Goal: Check status: Check status

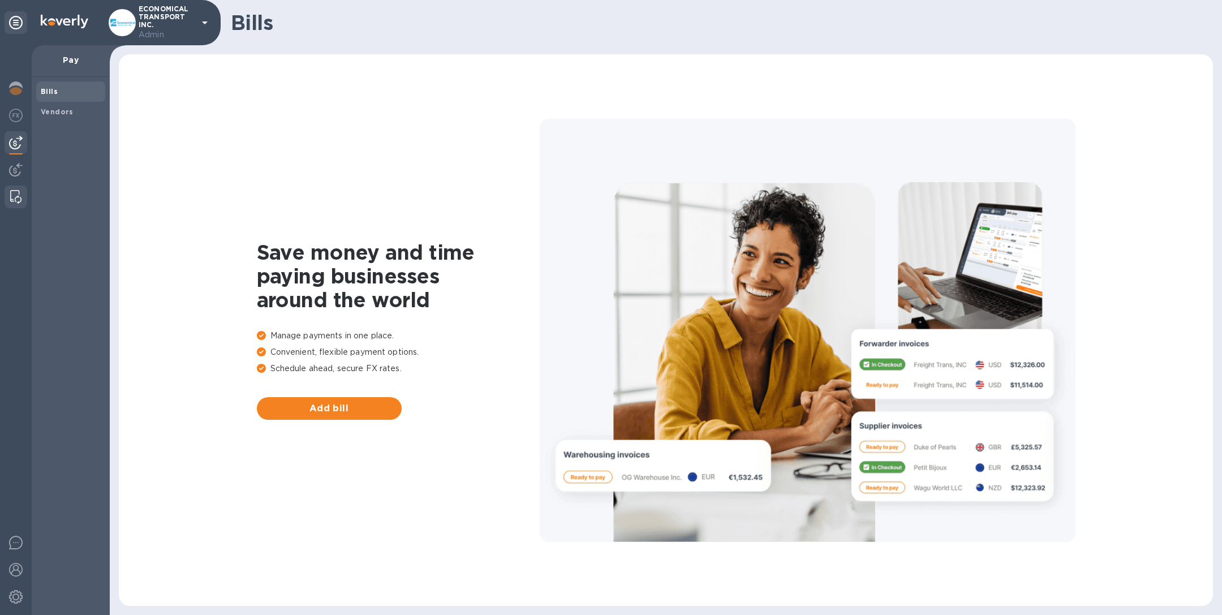
click at [15, 200] on img at bounding box center [15, 197] width 11 height 14
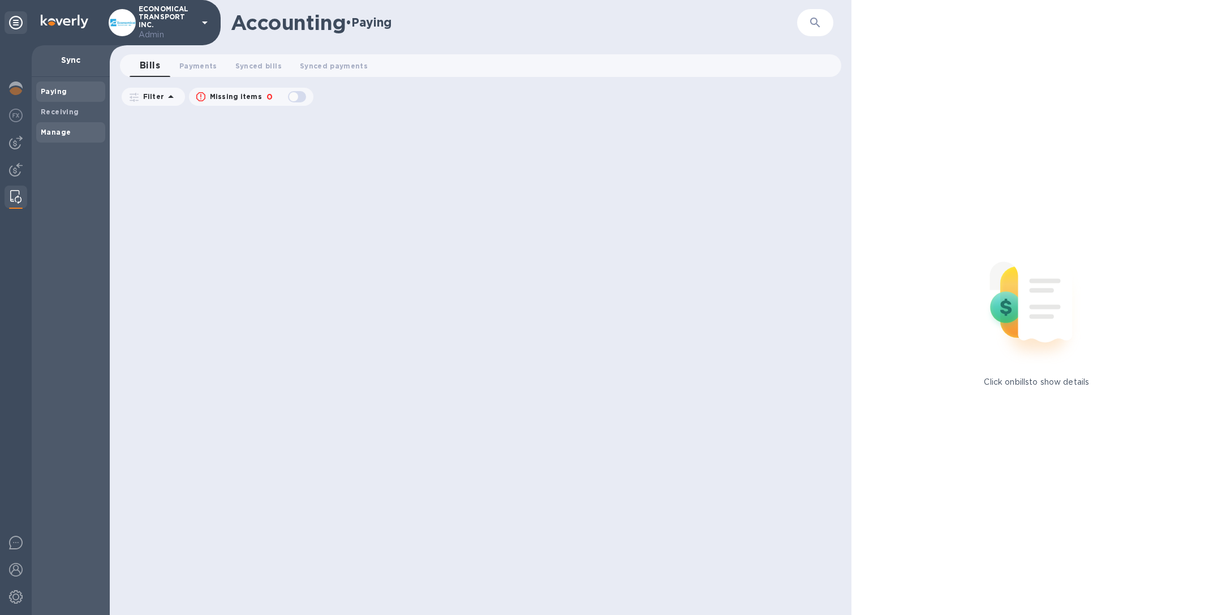
click at [69, 127] on span "Manage" at bounding box center [71, 132] width 60 height 11
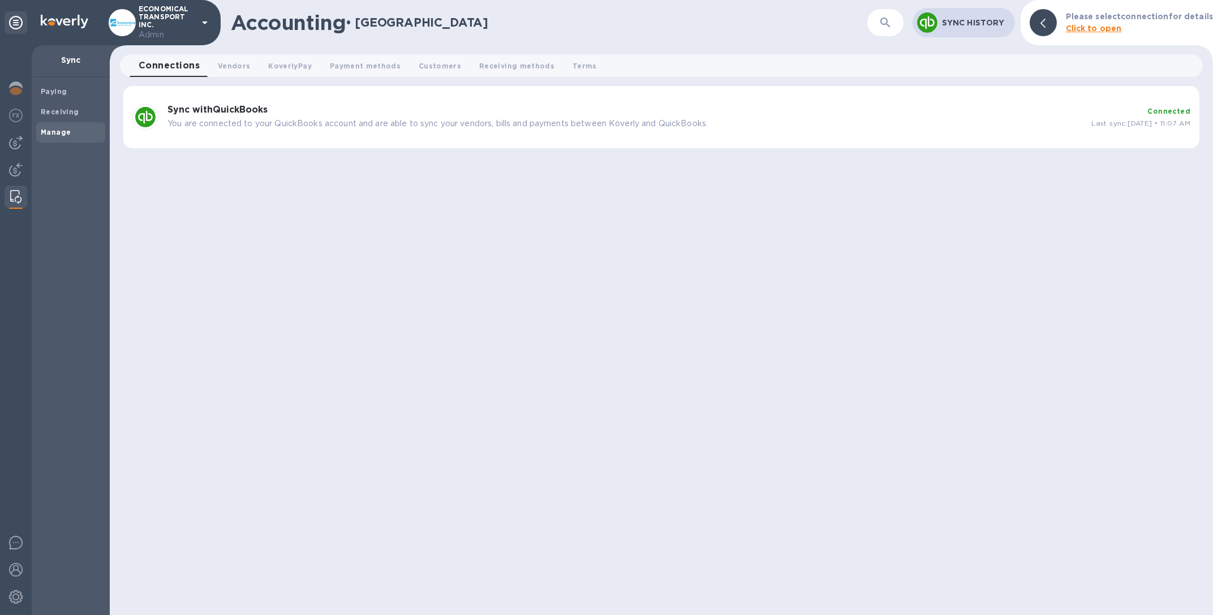
click at [392, 117] on div "Sync with QuickBooks You are connected to your QuickBooks account and are able …" at bounding box center [625, 117] width 924 height 34
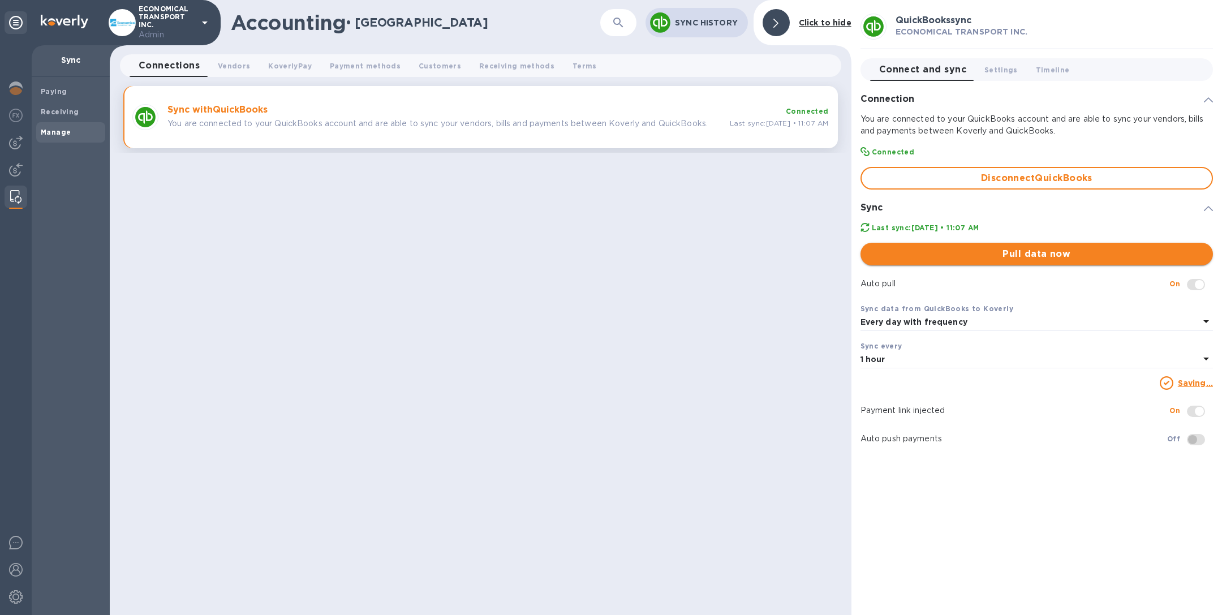
click at [1099, 256] on span "Pull data now" at bounding box center [1037, 254] width 334 height 14
click at [15, 165] on img at bounding box center [16, 170] width 14 height 14
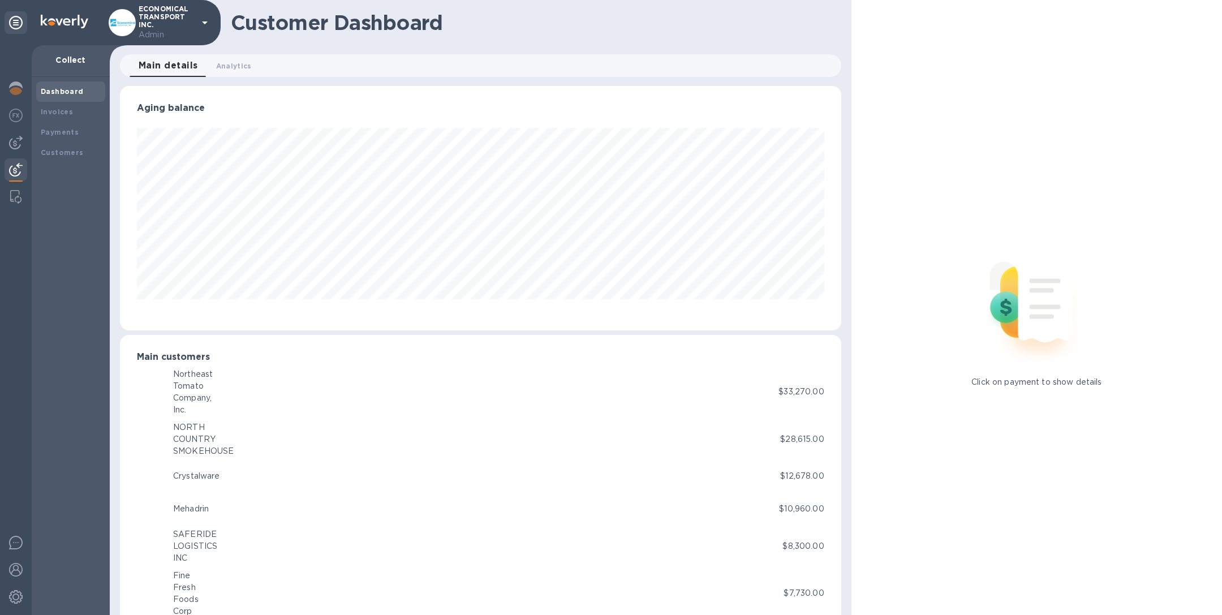
scroll to position [244, 716]
click at [66, 109] on b "Invoices" at bounding box center [57, 112] width 32 height 8
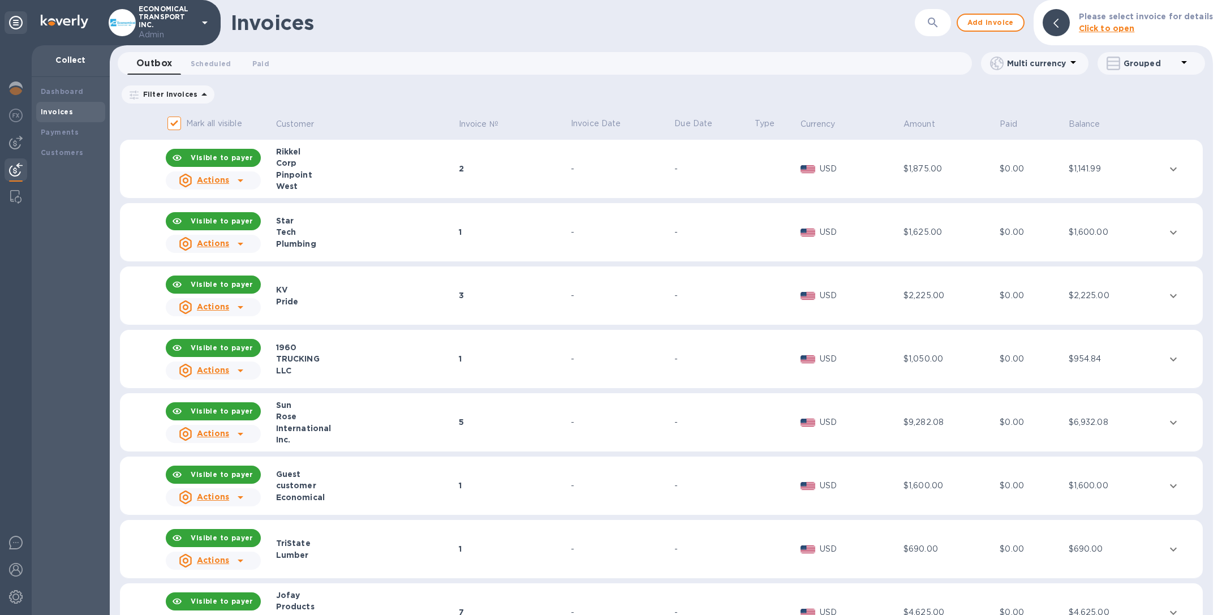
click at [937, 27] on icon "button" at bounding box center [933, 23] width 14 height 14
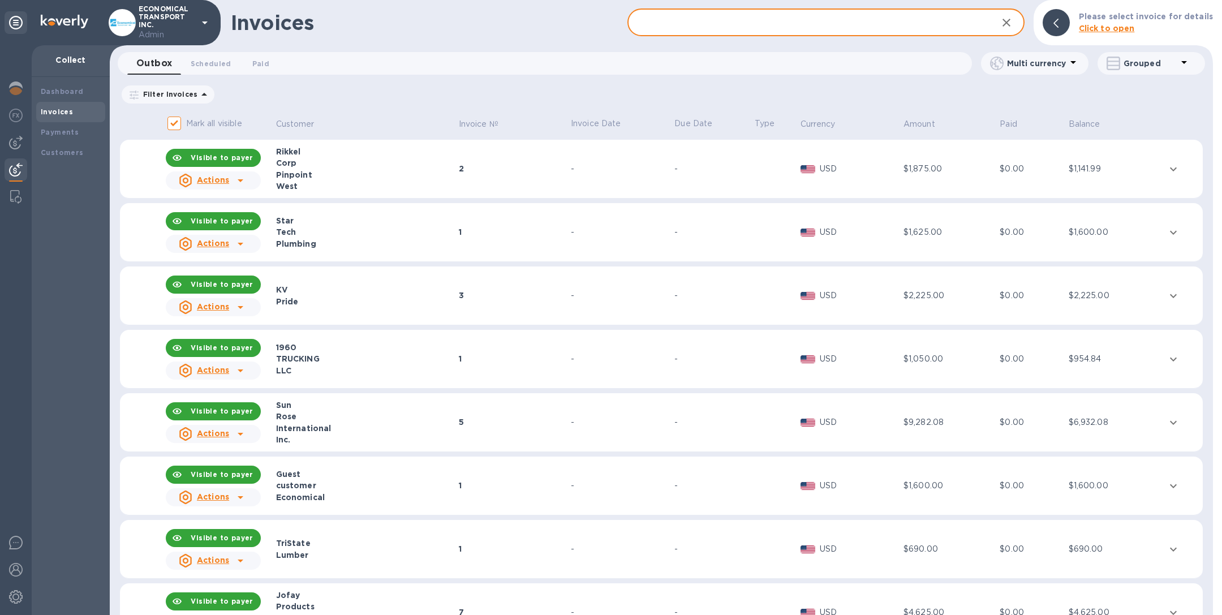
paste input "122115894"
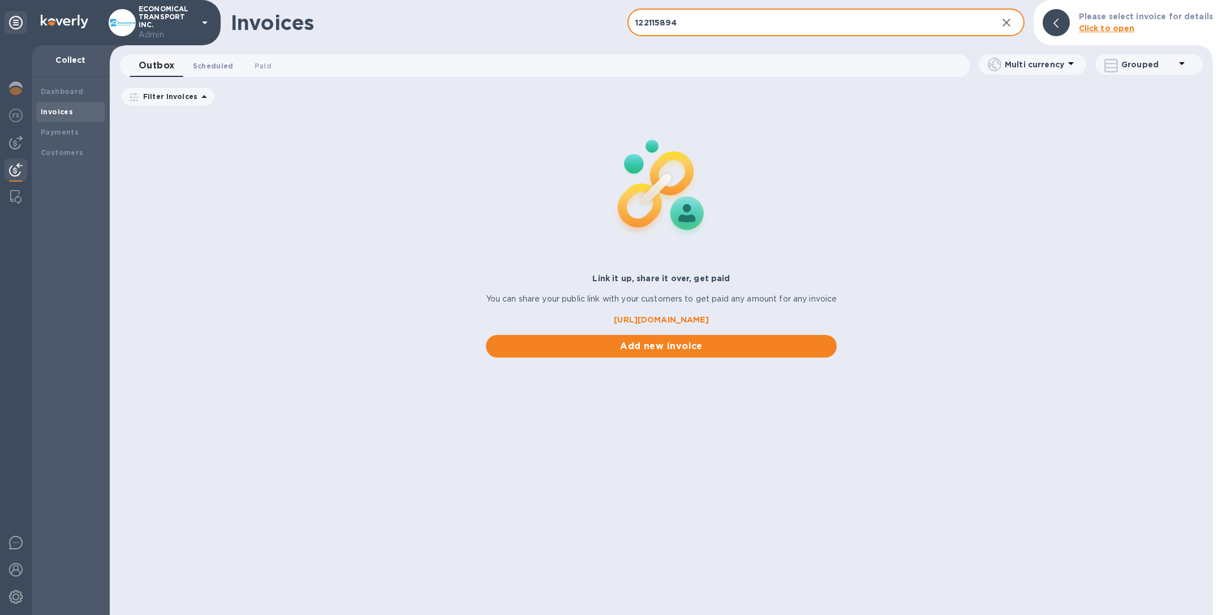
type input "122115894"
click at [203, 66] on span "Scheduled 0" at bounding box center [213, 66] width 41 height 12
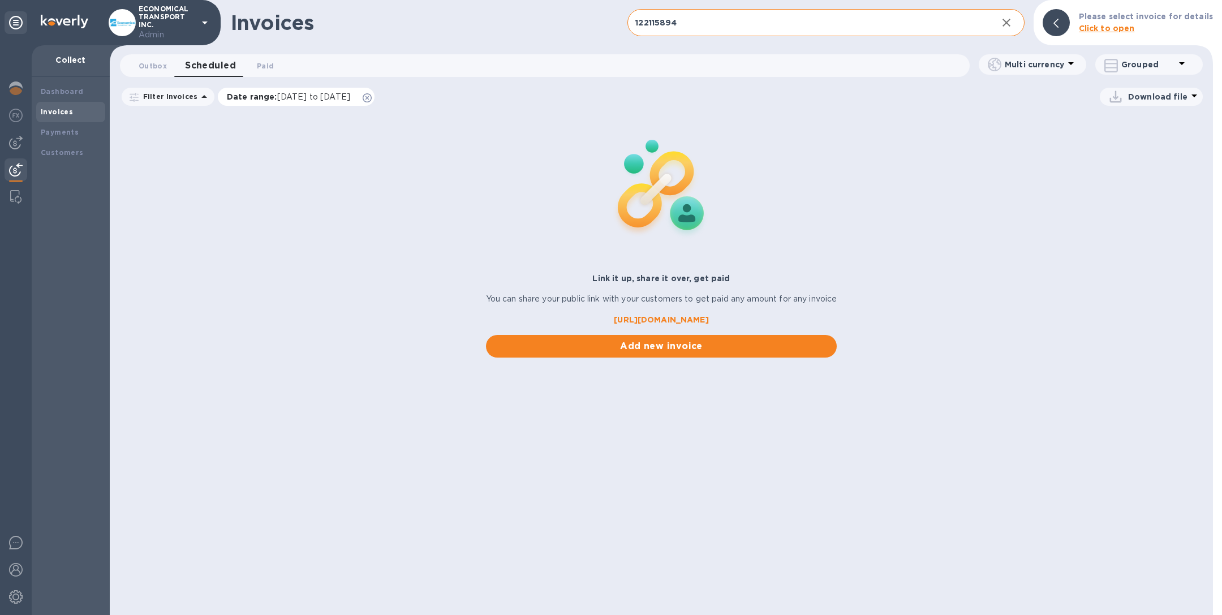
click at [372, 99] on icon at bounding box center [367, 97] width 9 height 9
click at [267, 68] on span "Paid 0" at bounding box center [265, 66] width 17 height 12
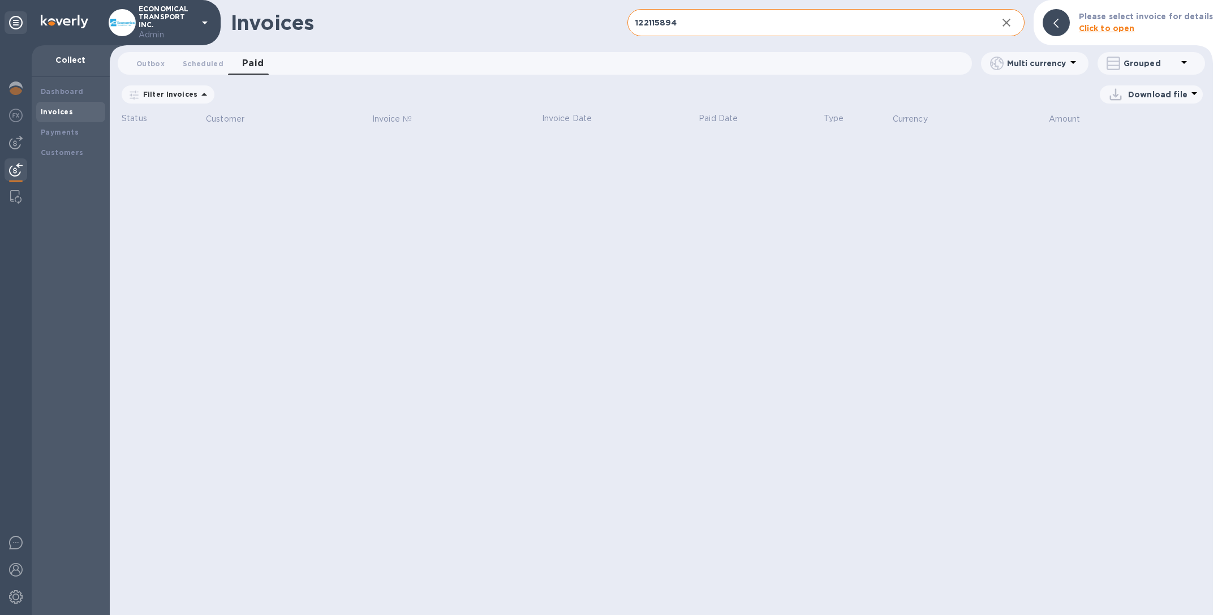
click at [0, 0] on icon at bounding box center [0, 0] width 0 height 0
click at [12, 195] on img at bounding box center [15, 197] width 11 height 14
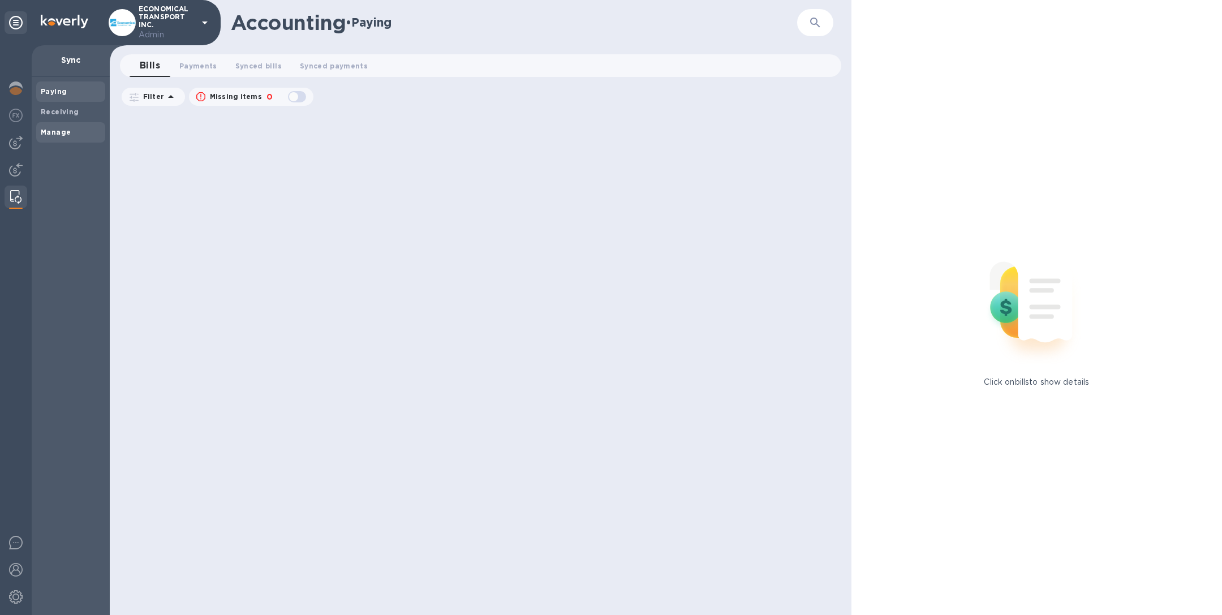
click at [73, 136] on span "Manage" at bounding box center [71, 132] width 60 height 11
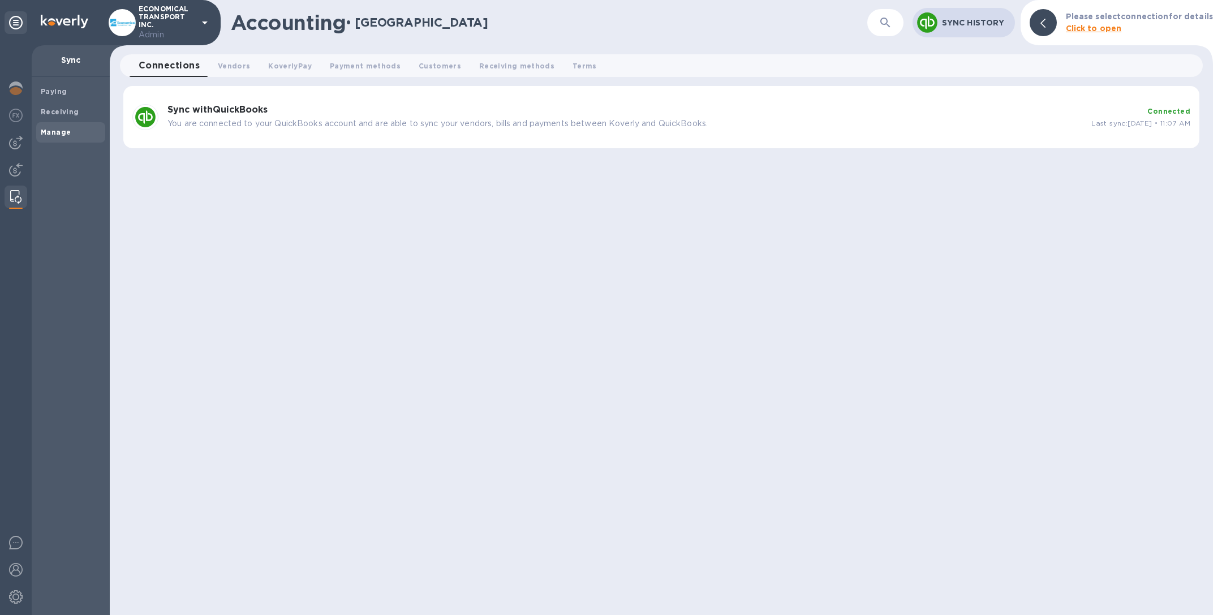
click at [265, 115] on div "Sync with QuickBooks You are connected to your QuickBooks account and are able …" at bounding box center [625, 117] width 924 height 34
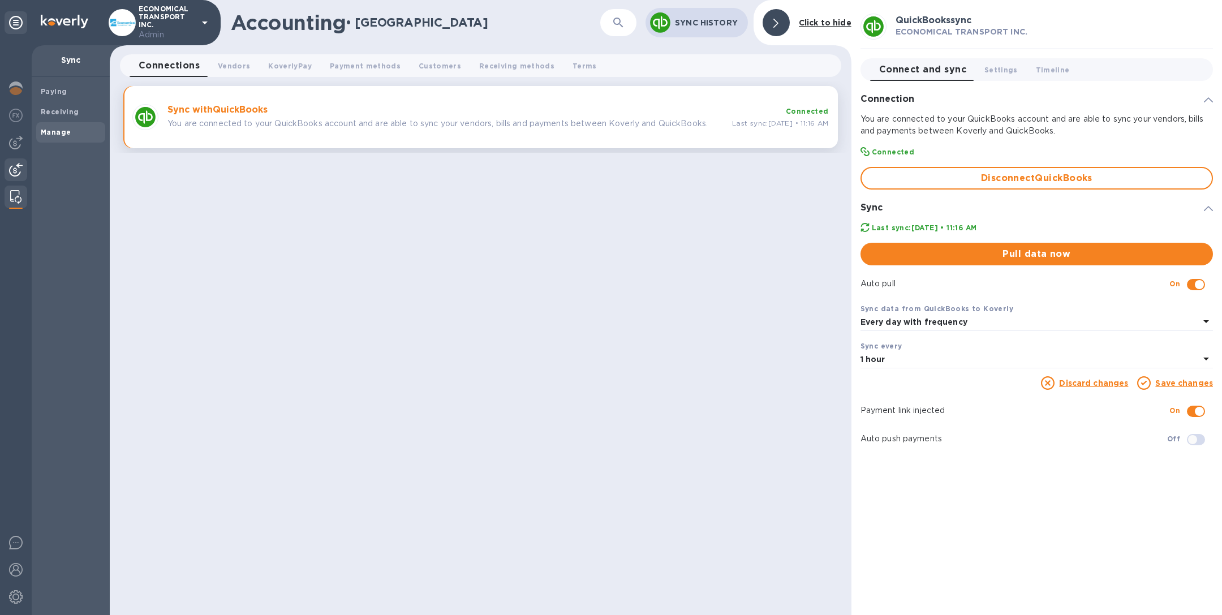
click at [12, 172] on img at bounding box center [16, 170] width 14 height 14
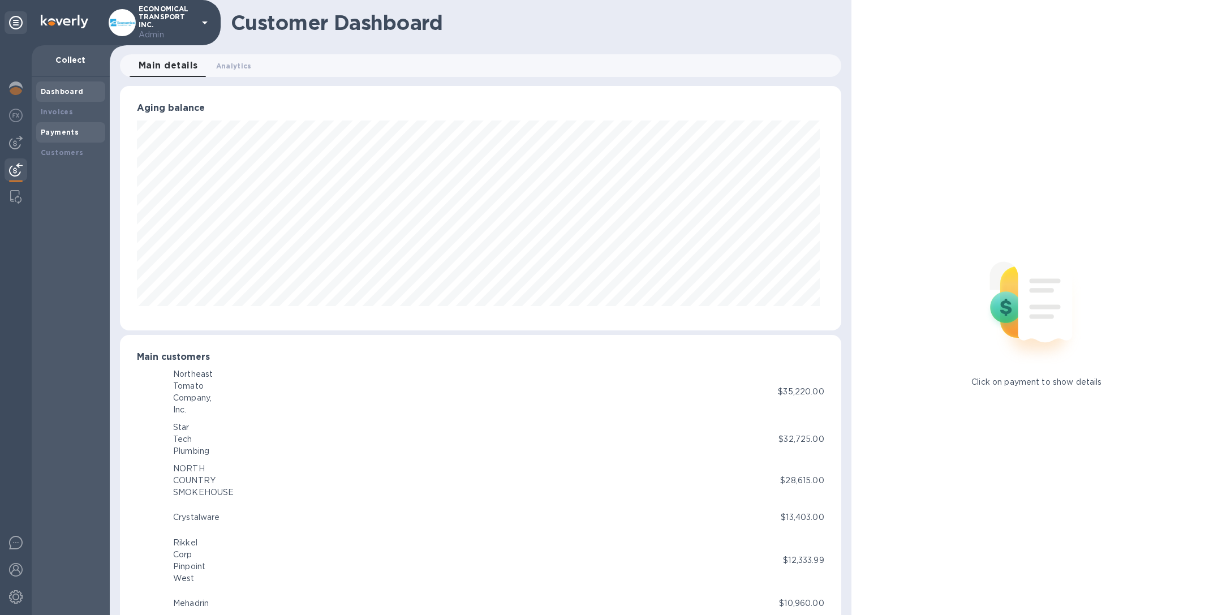
scroll to position [565711, 565238]
click at [67, 114] on b "Invoices" at bounding box center [57, 112] width 32 height 8
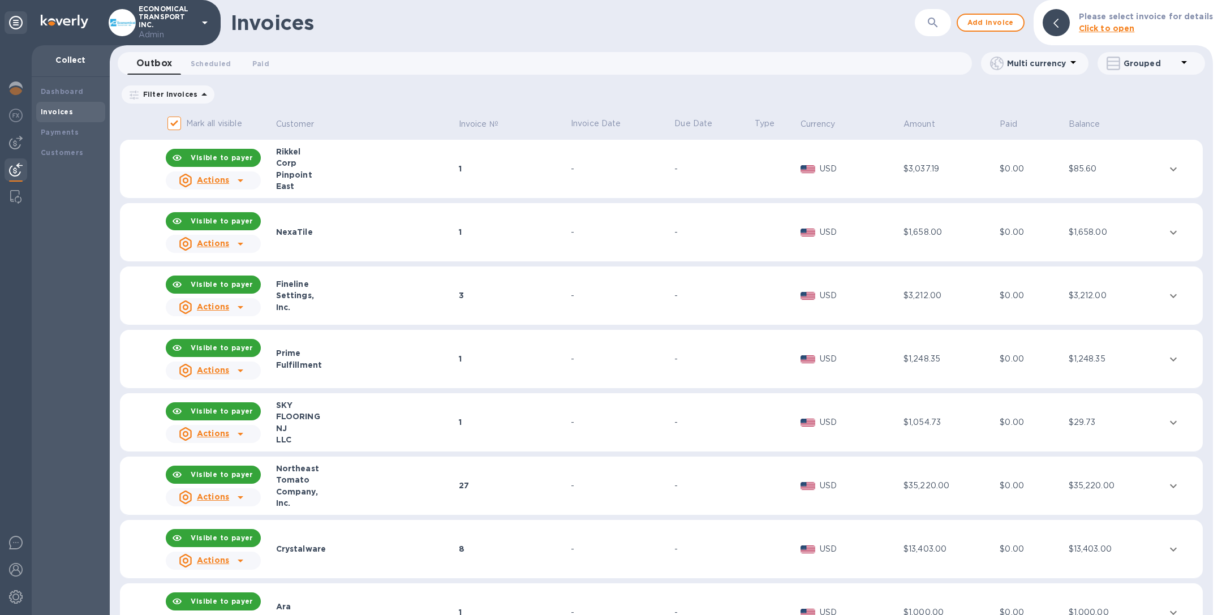
click at [933, 27] on icon "button" at bounding box center [933, 23] width 14 height 14
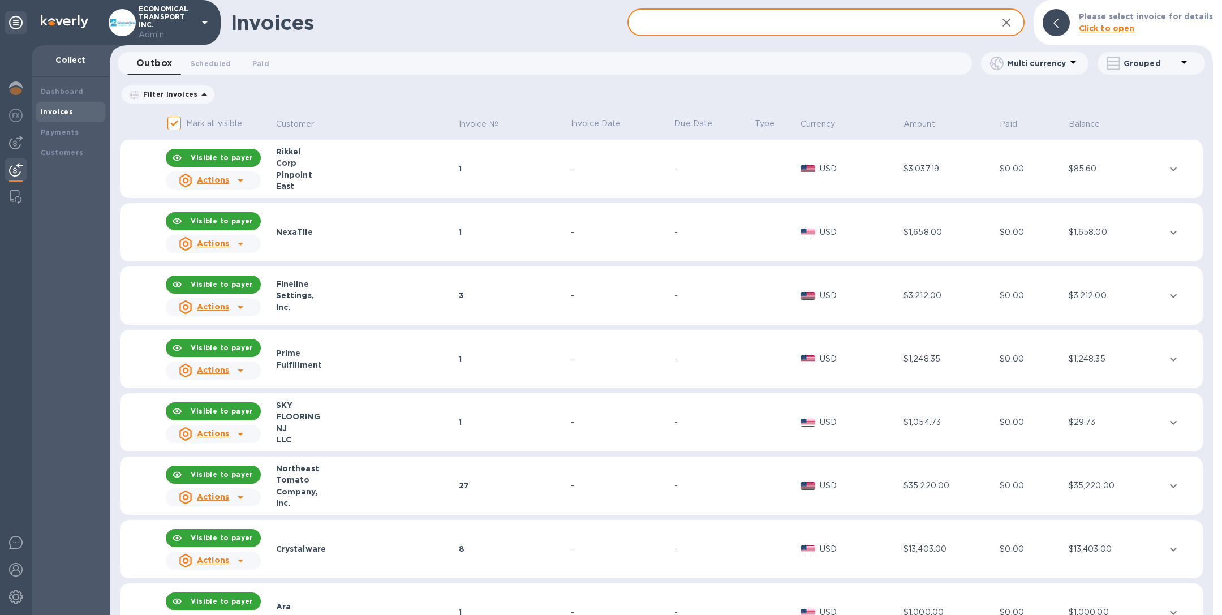
paste input "122115894"
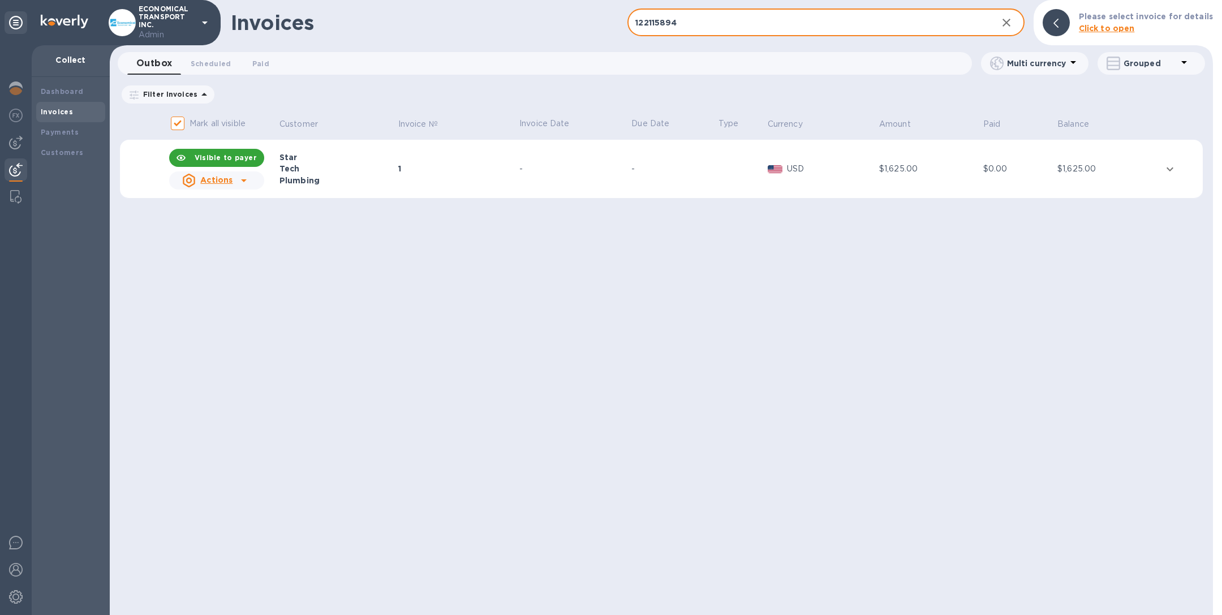
click at [512, 166] on div "1" at bounding box center [457, 168] width 118 height 11
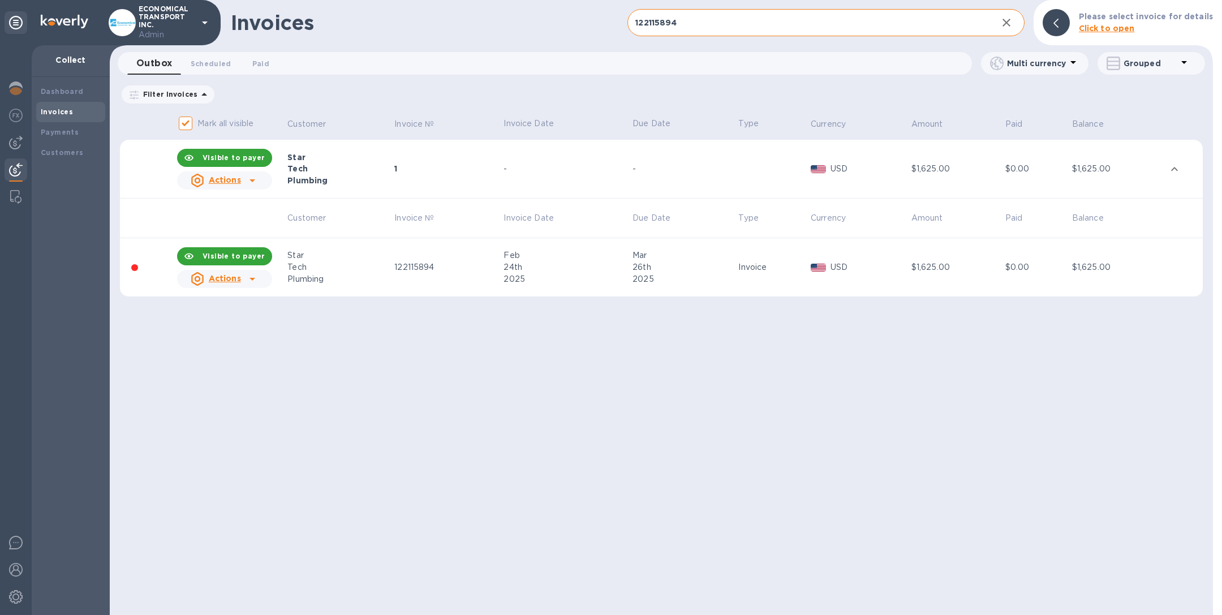
click at [739, 9] on input "122115894" at bounding box center [808, 23] width 361 height 28
click at [737, 24] on input "122115894" at bounding box center [808, 23] width 361 height 28
paste input "05897"
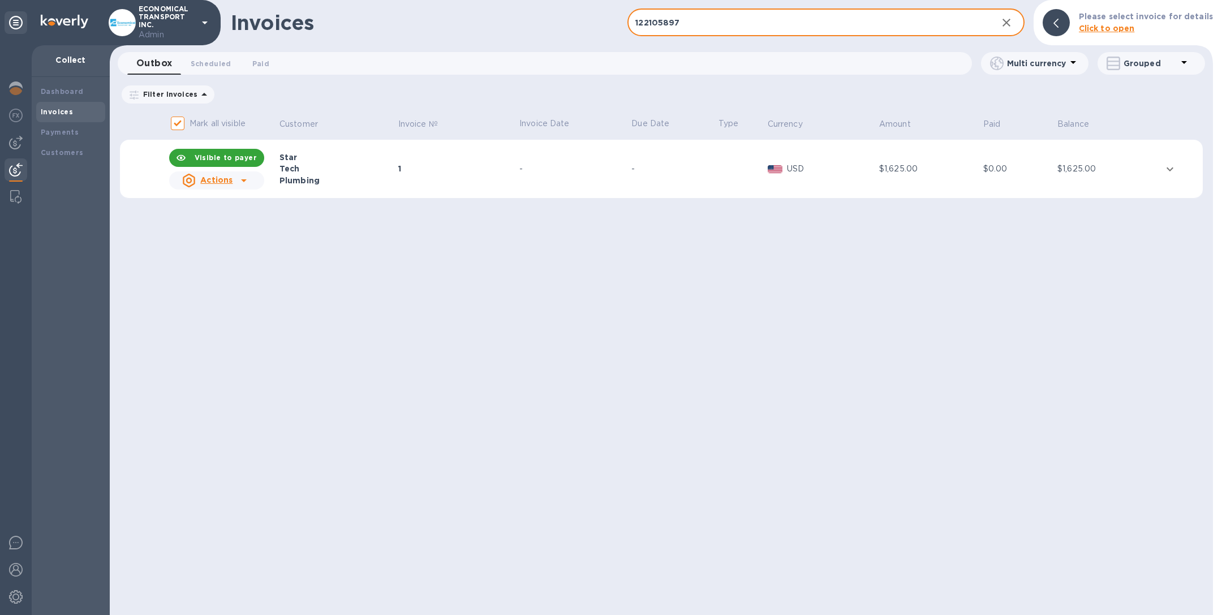
type input "122105897"
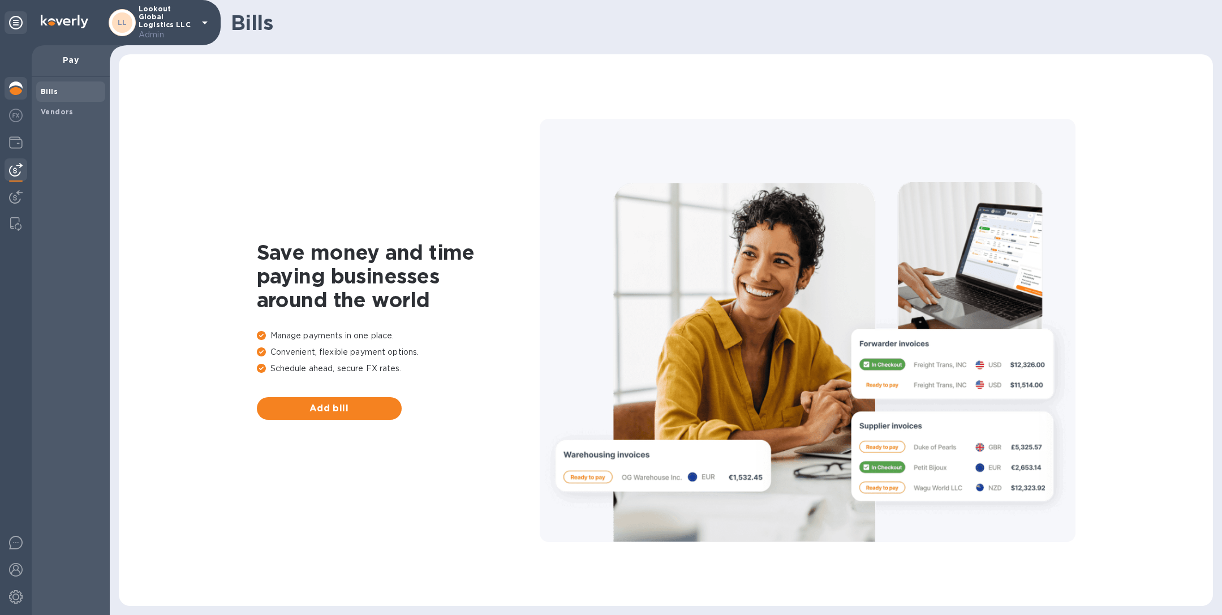
click at [14, 87] on img at bounding box center [16, 88] width 14 height 14
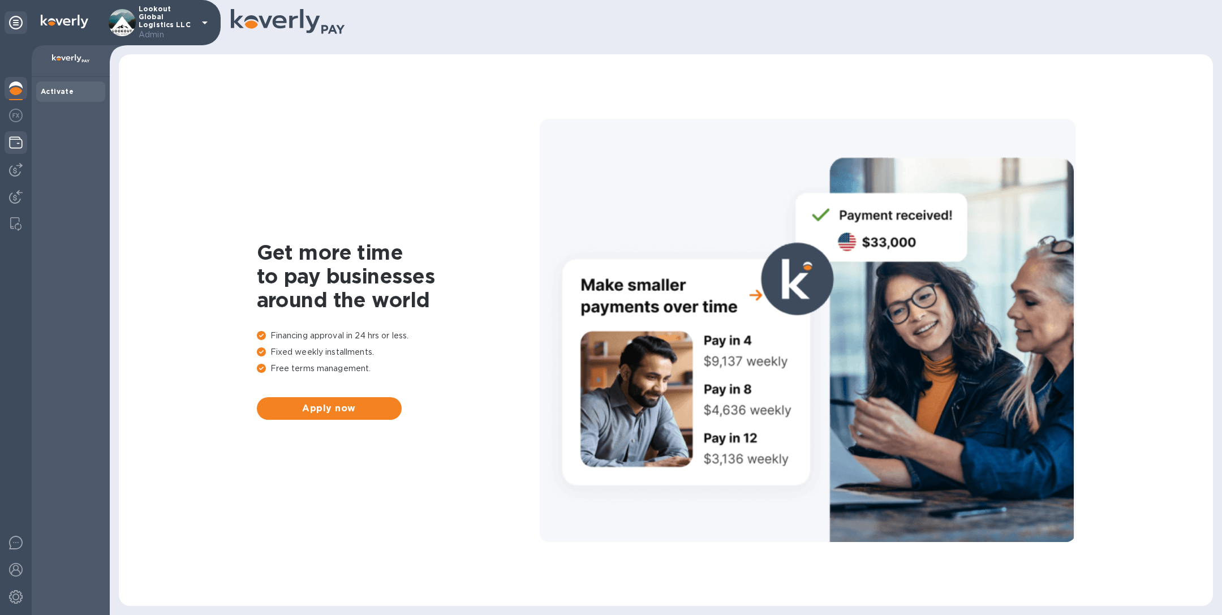
click at [9, 151] on div at bounding box center [16, 143] width 23 height 25
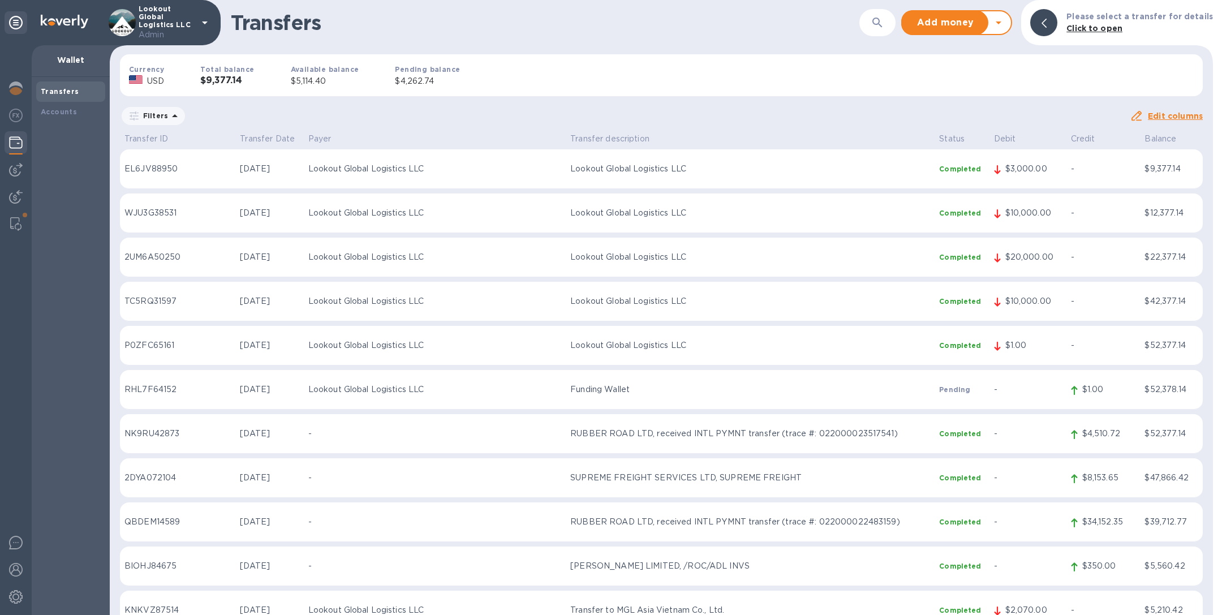
drag, startPoint x: 394, startPoint y: 82, endPoint x: 435, endPoint y: 81, distance: 40.2
click at [435, 81] on p "$4,262.74" at bounding box center [427, 81] width 65 height 12
drag, startPoint x: 435, startPoint y: 81, endPoint x: 393, endPoint y: 81, distance: 41.3
click at [395, 81] on p "$4,262.74" at bounding box center [427, 81] width 65 height 12
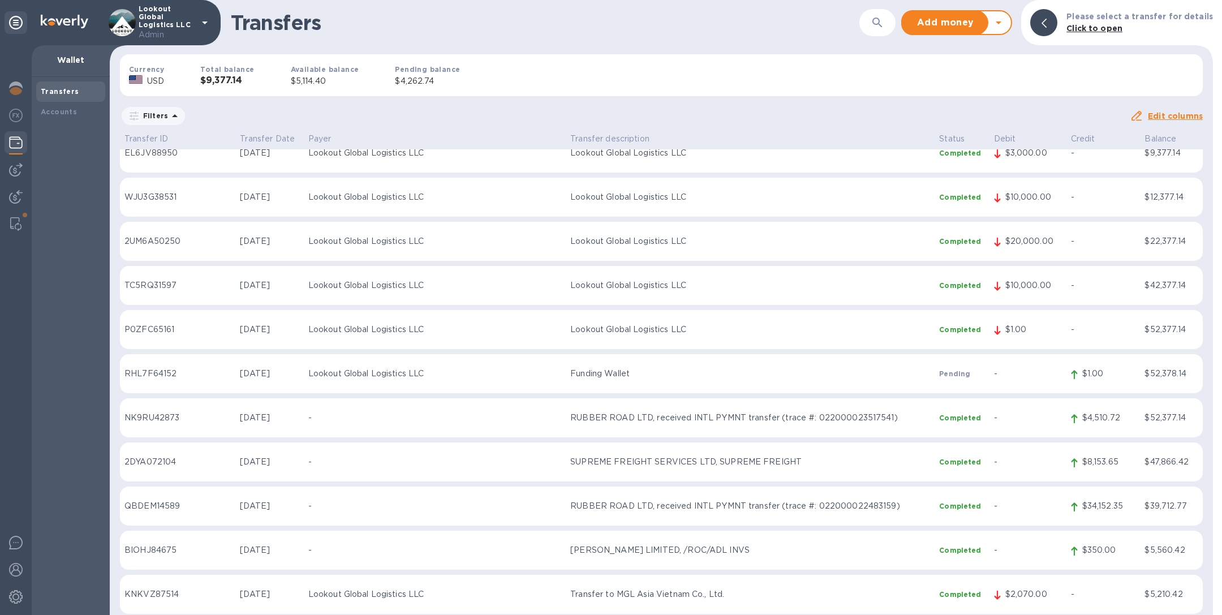
scroll to position [10476, 0]
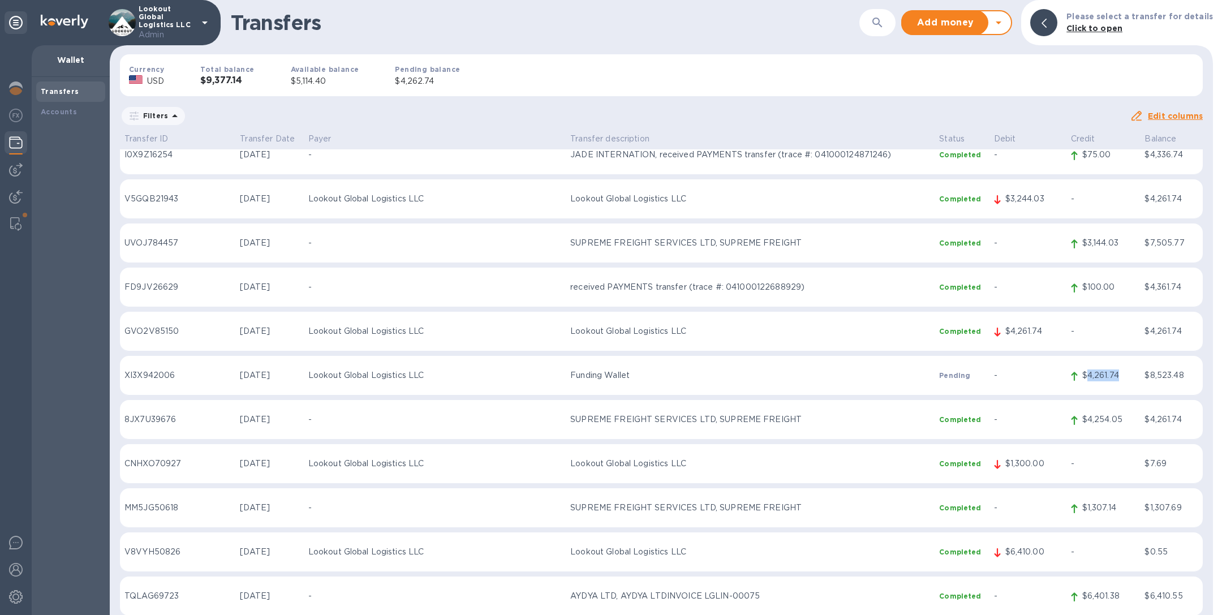
drag, startPoint x: 1080, startPoint y: 374, endPoint x: 1115, endPoint y: 371, distance: 35.2
click at [1115, 371] on p "$4,261.74" at bounding box center [1110, 376] width 54 height 12
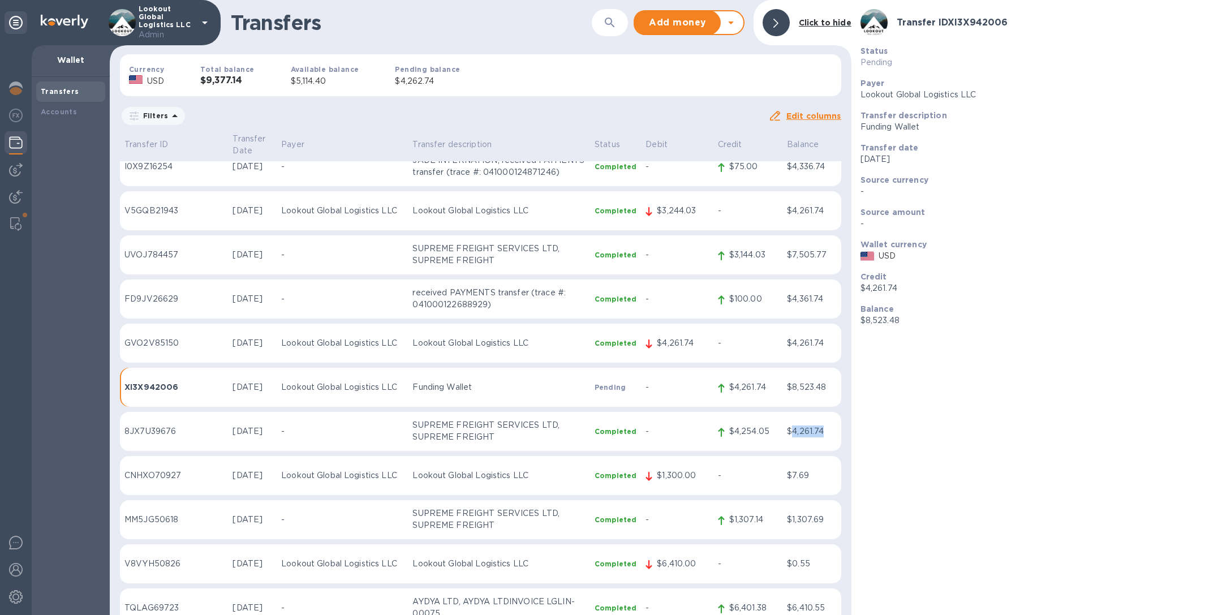
drag, startPoint x: 790, startPoint y: 421, endPoint x: 829, endPoint y: 422, distance: 38.5
click at [829, 426] on p "$4,261.74" at bounding box center [811, 432] width 49 height 12
